Goal: Task Accomplishment & Management: Use online tool/utility

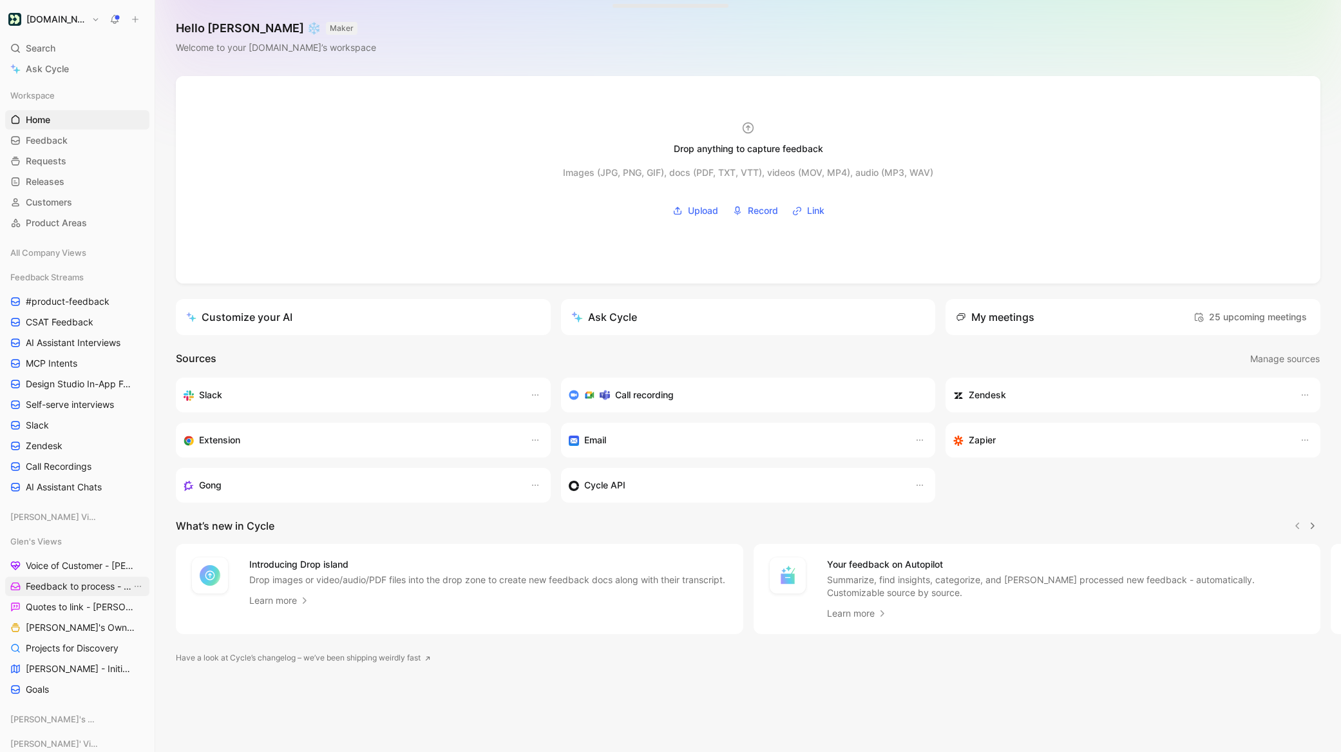
click at [68, 586] on span "Feedback to process - [PERSON_NAME]" at bounding box center [79, 586] width 106 height 13
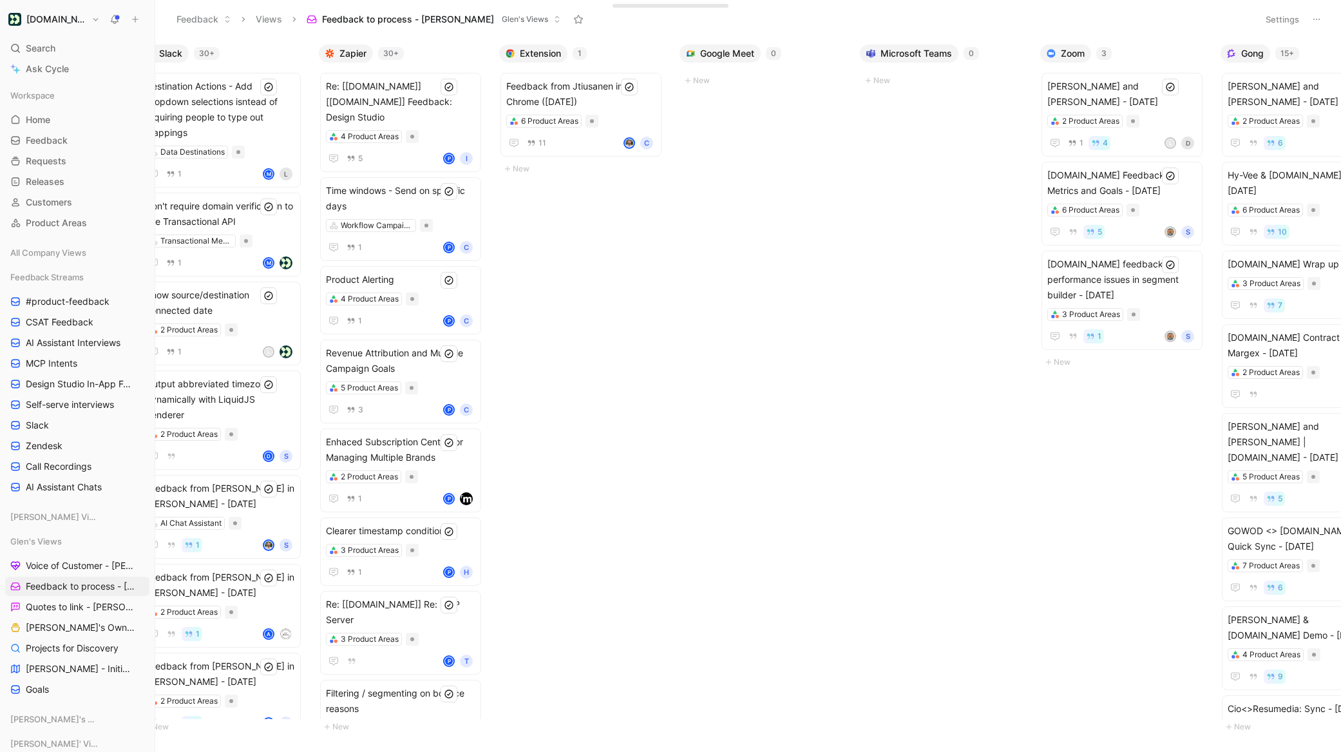
scroll to position [0, 458]
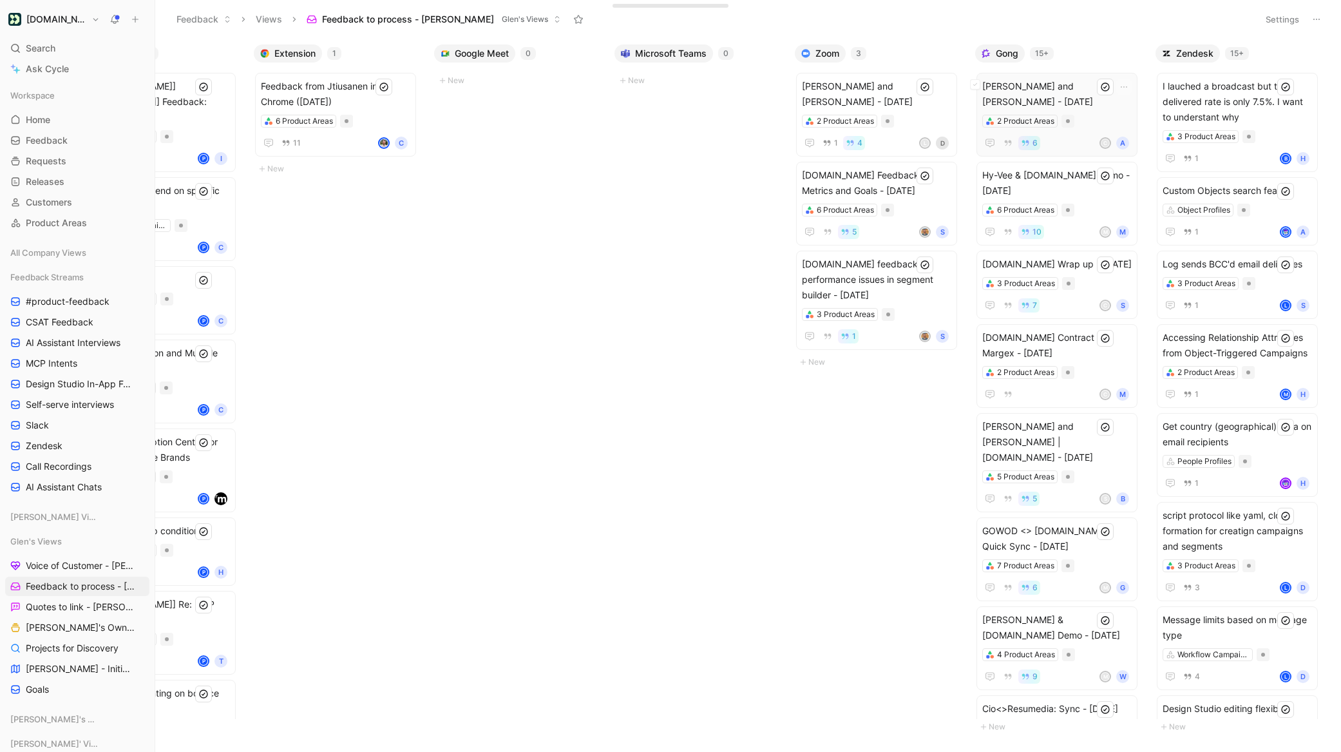
click at [1078, 86] on span "[PERSON_NAME] and [PERSON_NAME] - [DATE]" at bounding box center [1056, 94] width 149 height 31
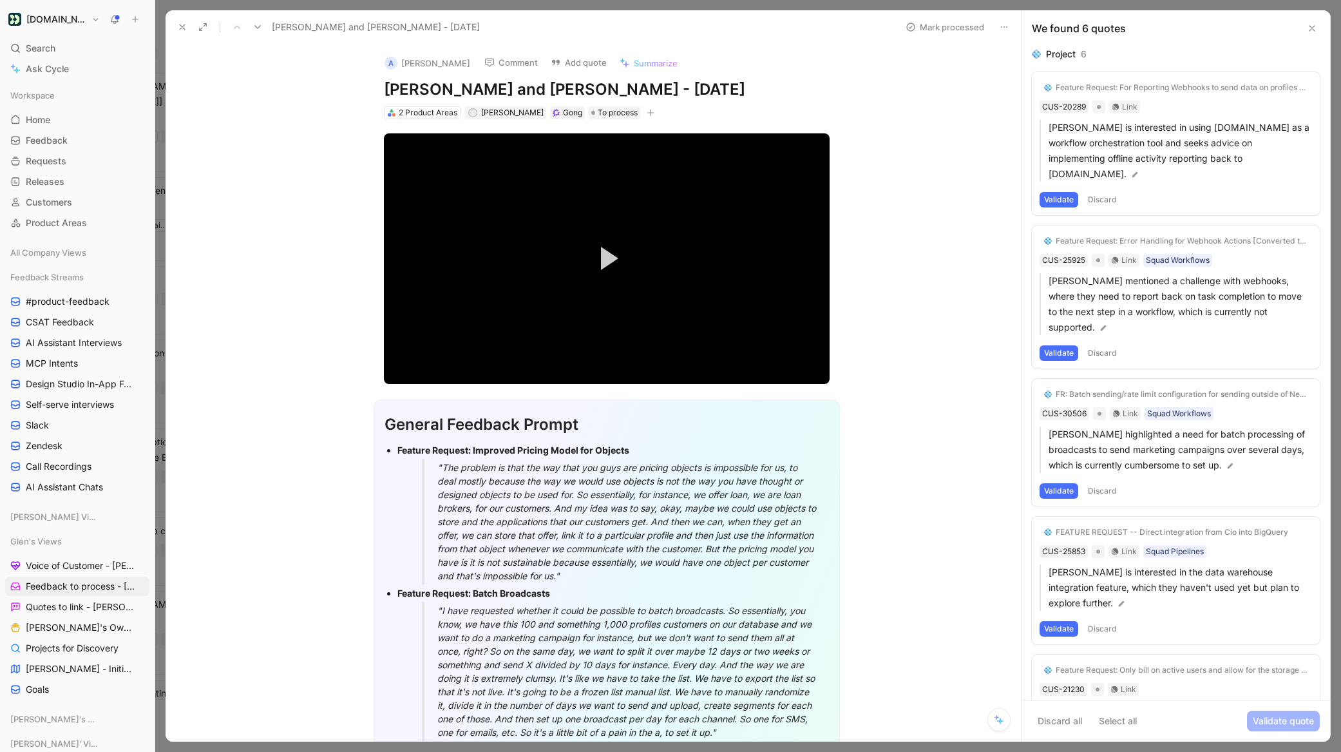
drag, startPoint x: 1067, startPoint y: 186, endPoint x: 1041, endPoint y: 215, distance: 39.2
click at [1067, 192] on button "Validate" at bounding box center [1059, 199] width 39 height 15
